Goal: Find specific page/section: Find specific page/section

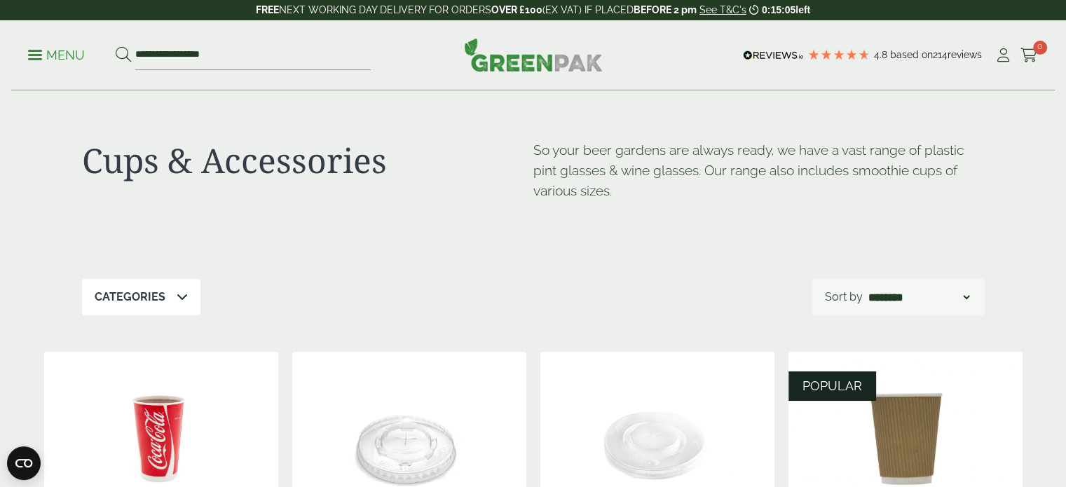
click at [78, 55] on p "Menu" at bounding box center [56, 55] width 57 height 17
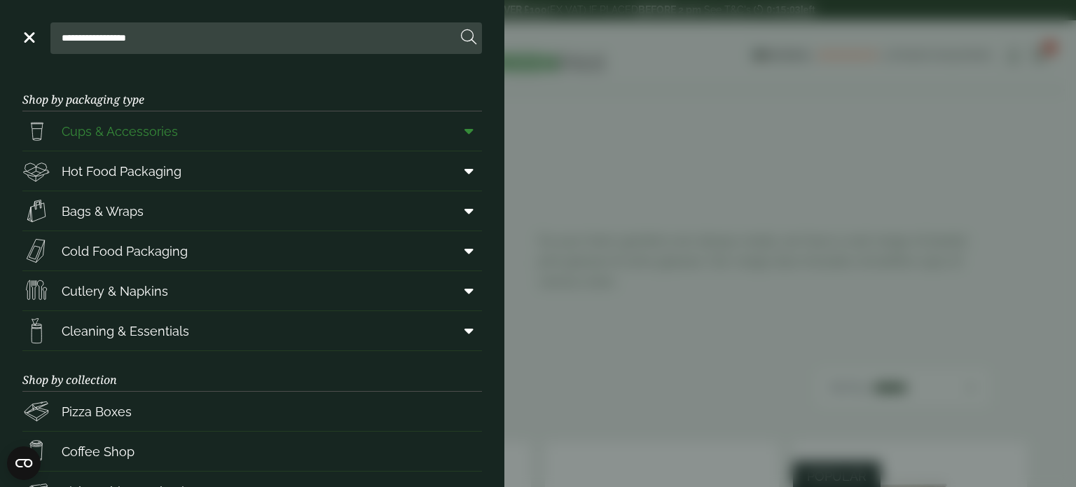
click at [138, 135] on span "Cups & Accessories" at bounding box center [120, 131] width 116 height 19
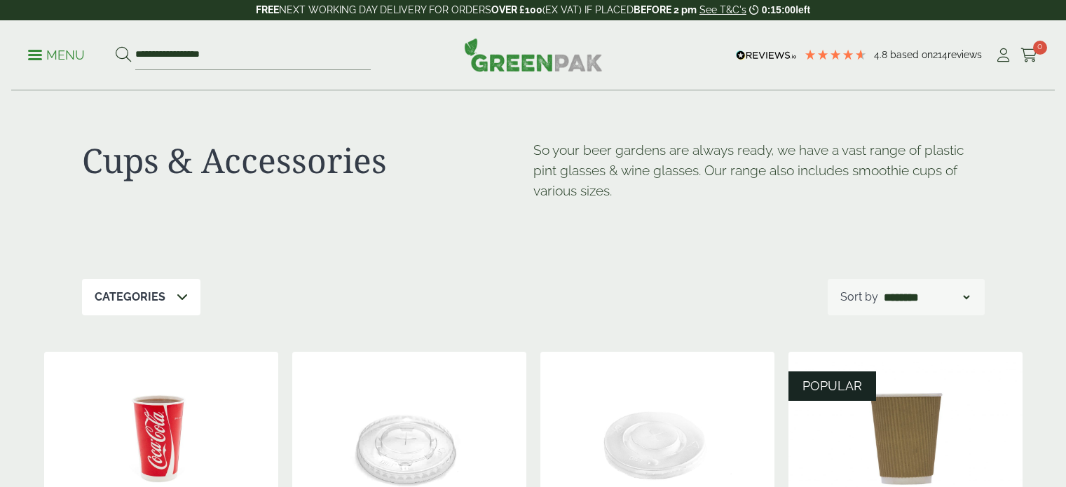
click at [179, 298] on icon at bounding box center [182, 296] width 11 height 11
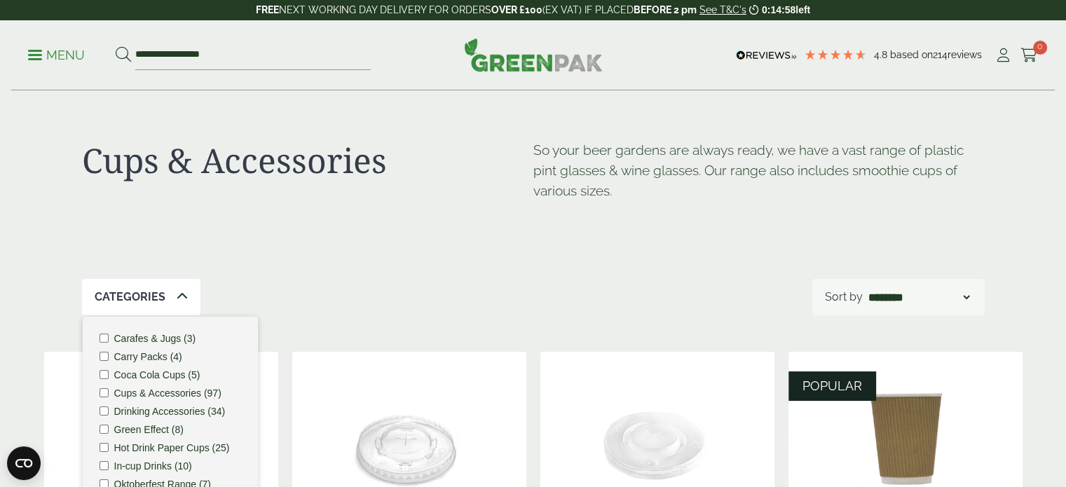
scroll to position [70, 0]
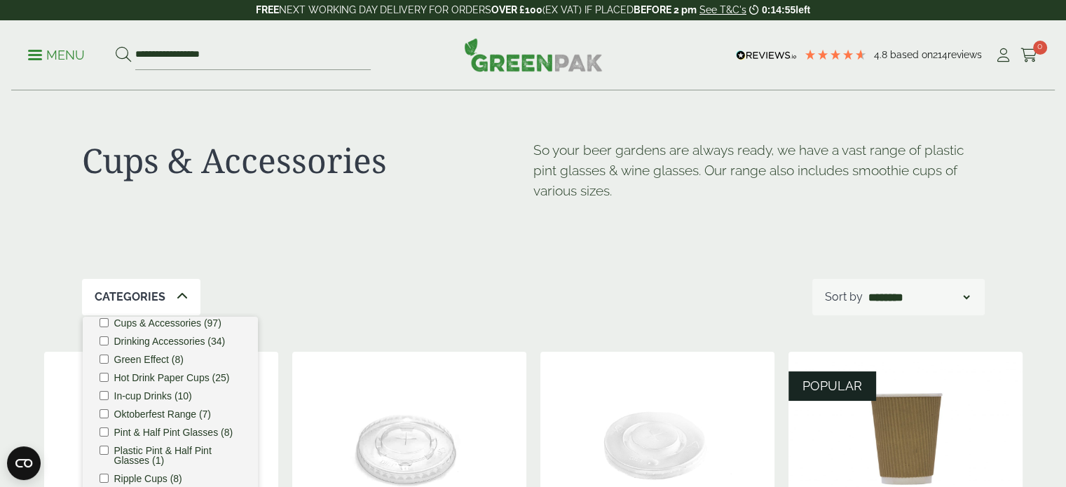
click at [167, 380] on label "Hot Drink Paper Cups (25)" at bounding box center [172, 378] width 116 height 10
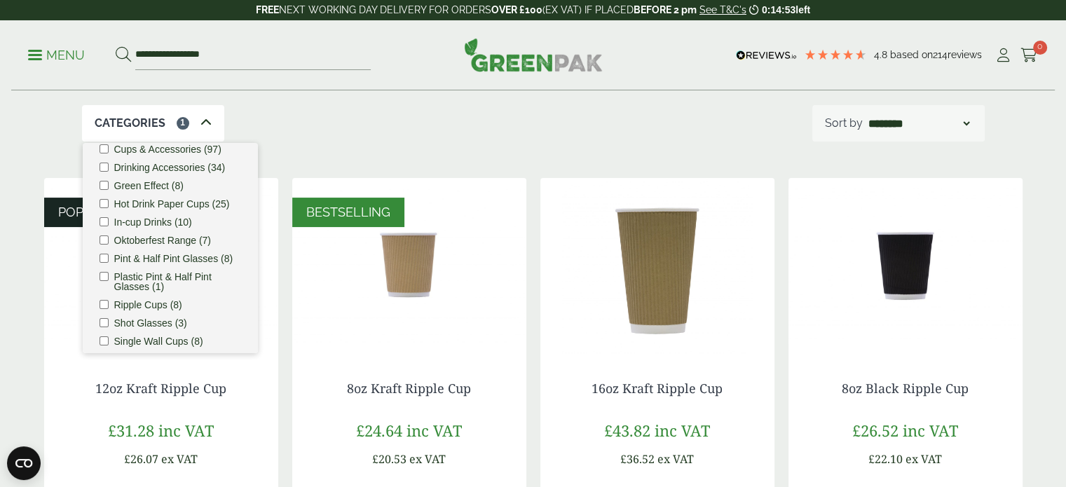
scroll to position [210, 0]
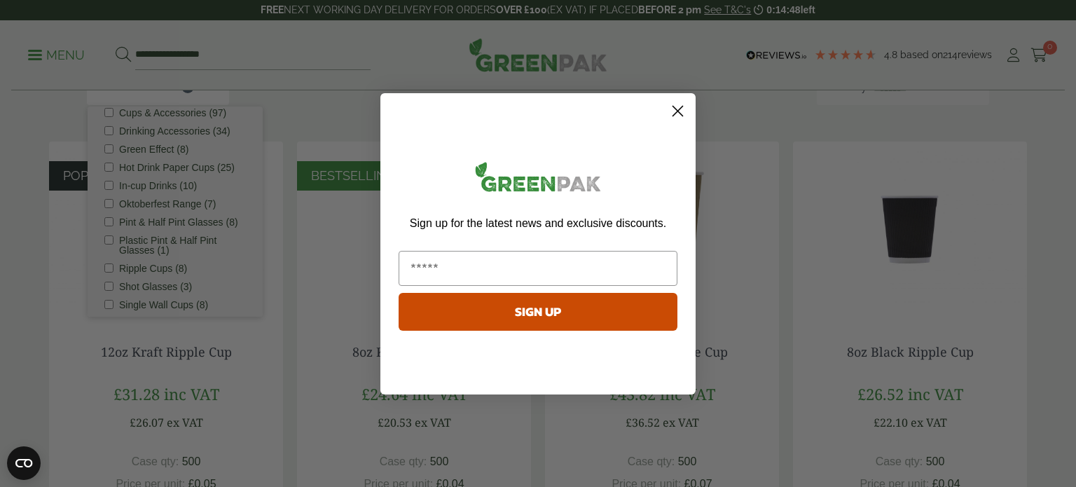
click at [678, 110] on icon "Close dialog" at bounding box center [678, 111] width 10 height 10
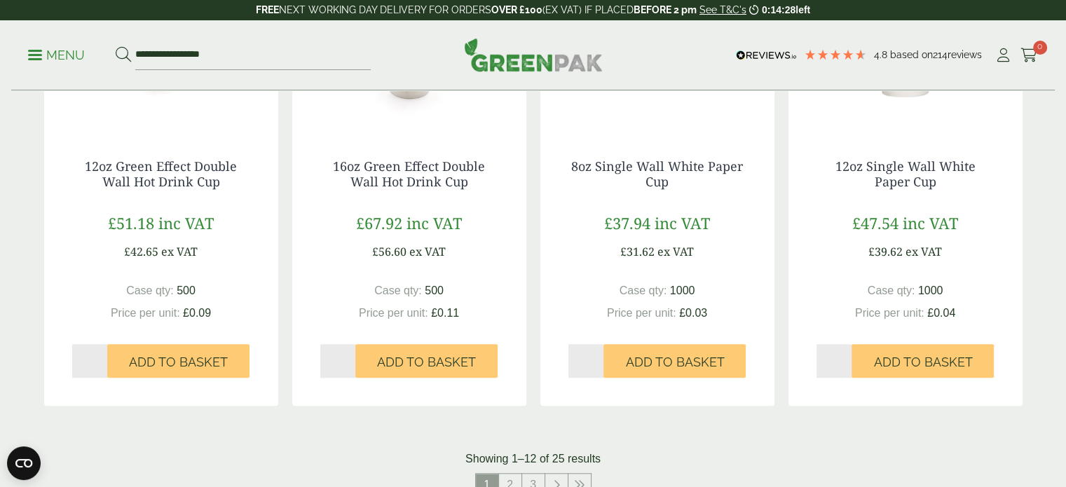
scroll to position [1471, 0]
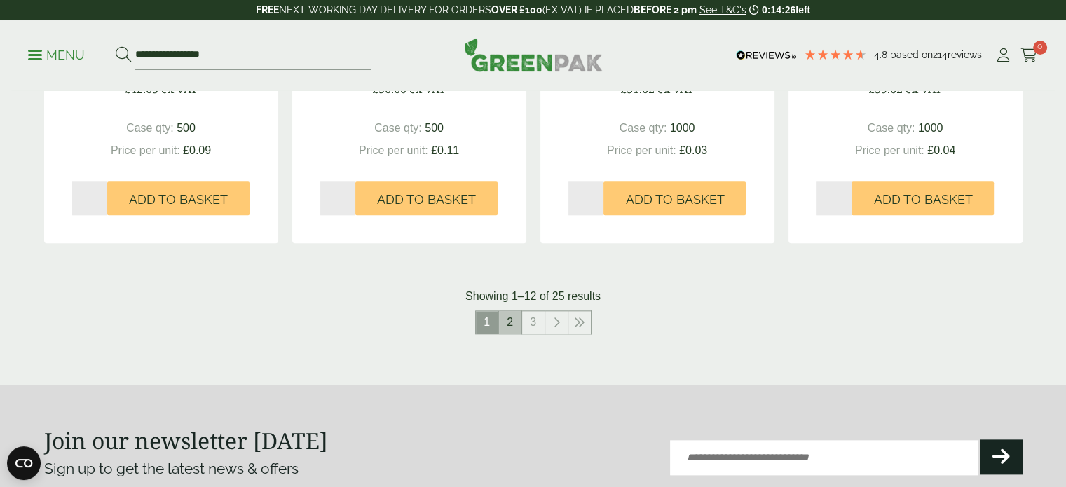
click at [507, 322] on link "2" at bounding box center [510, 322] width 22 height 22
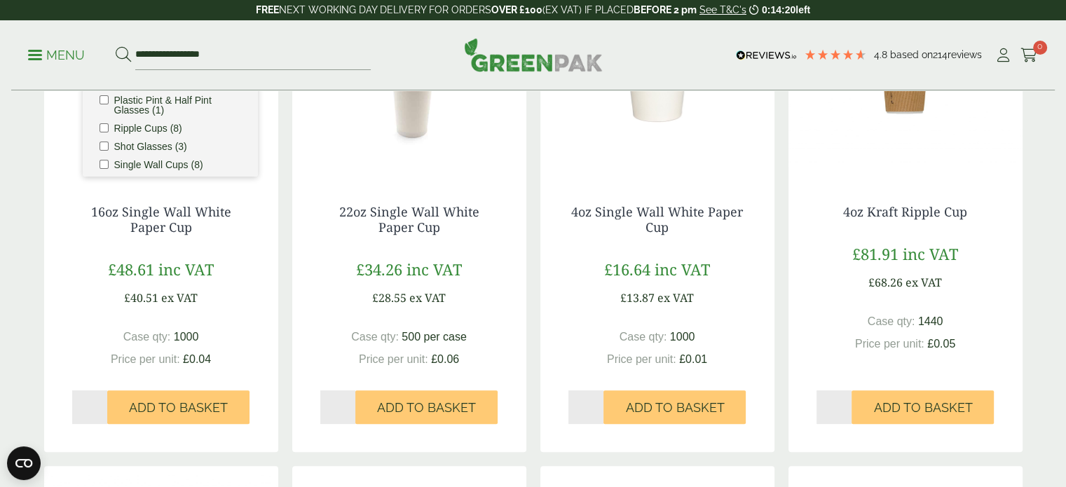
scroll to position [140, 0]
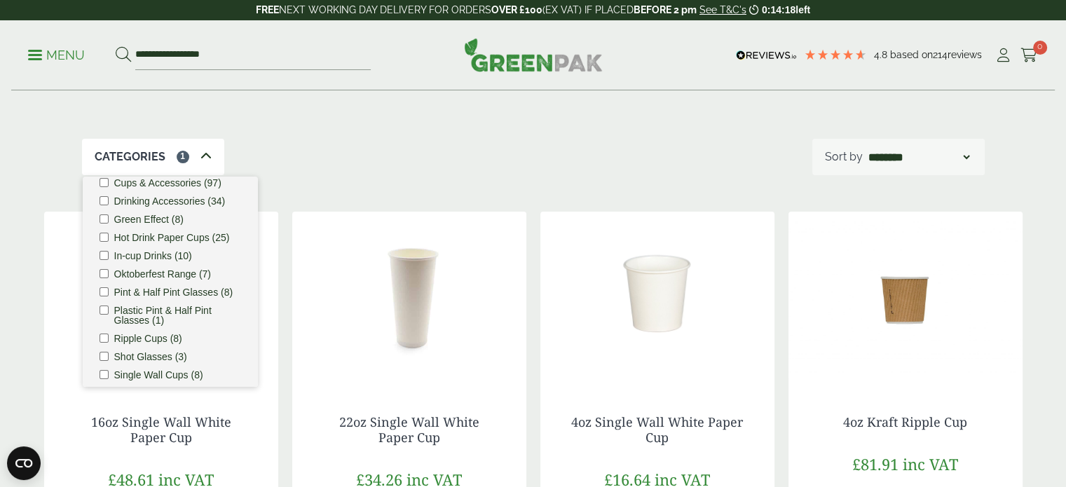
click at [207, 159] on icon at bounding box center [205, 156] width 11 height 11
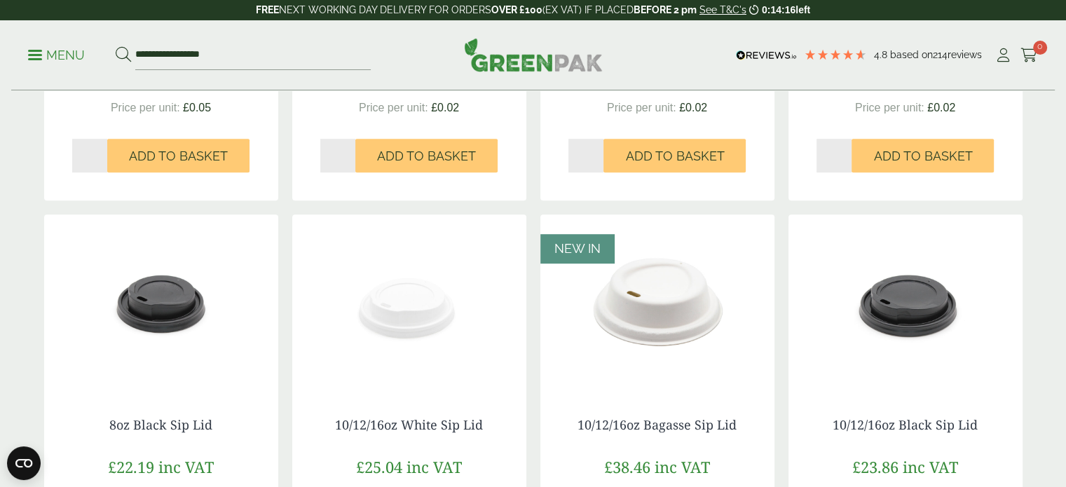
scroll to position [1051, 0]
